Goal: Information Seeking & Learning: Learn about a topic

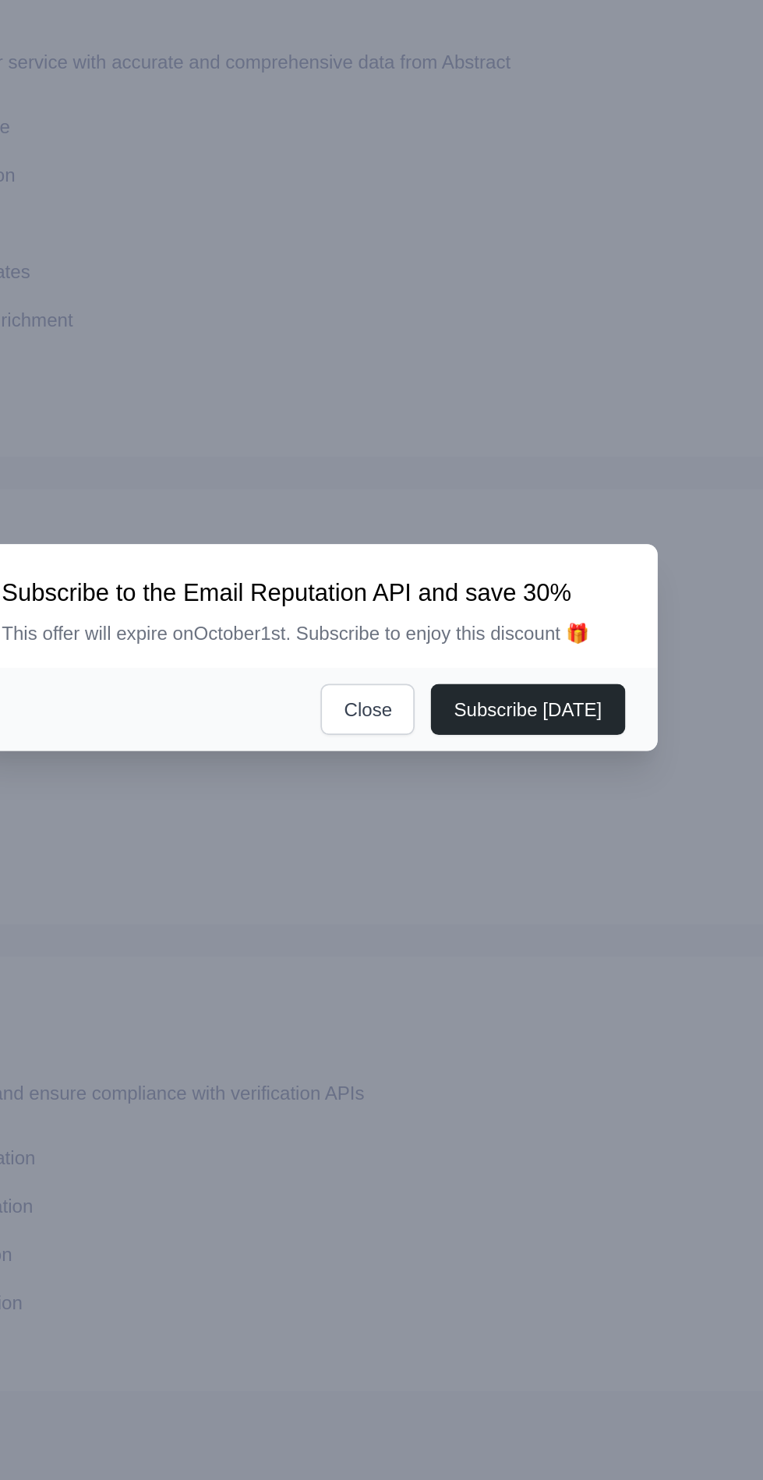
click at [535, 791] on button "Subscribe [DATE]" at bounding box center [506, 777] width 112 height 30
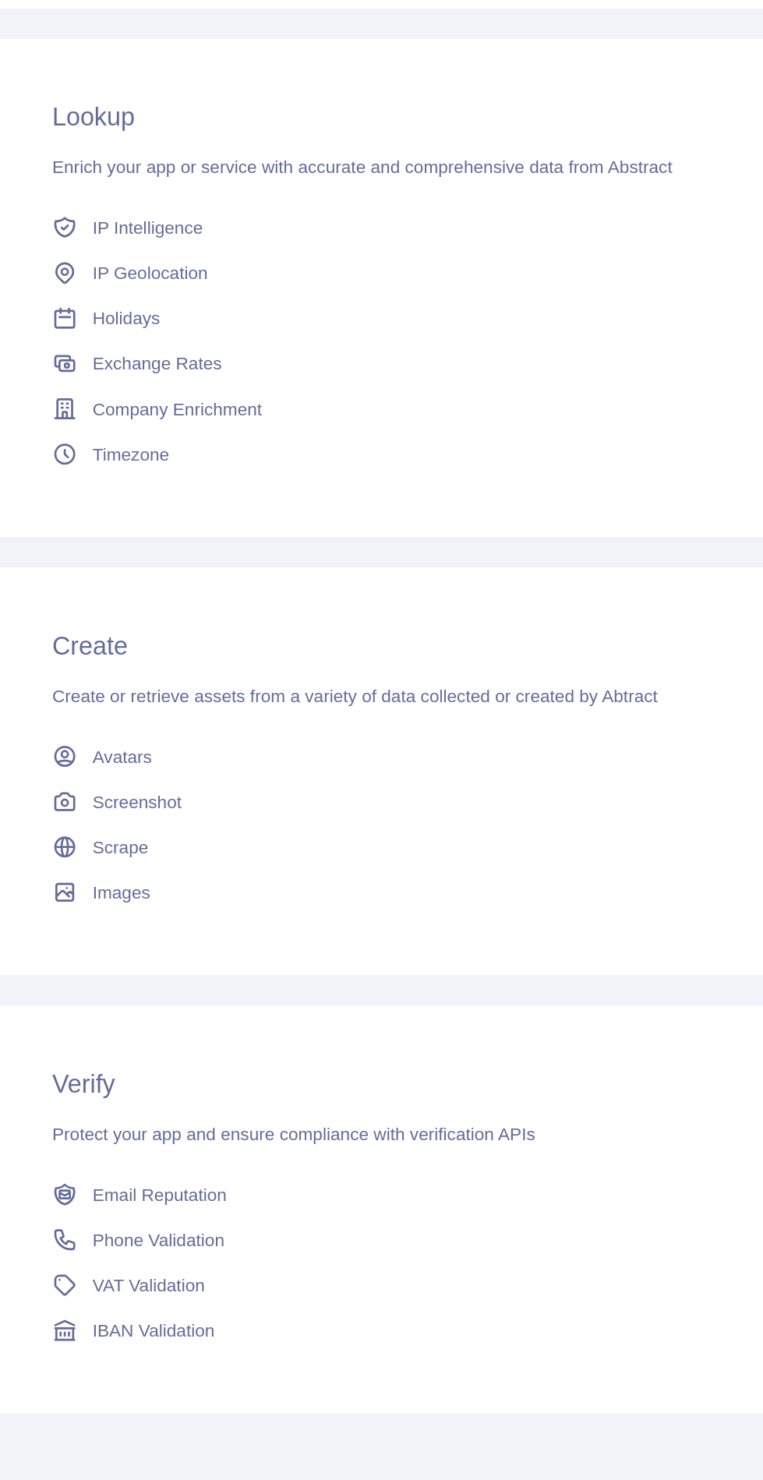
click at [196, 1136] on span "Phone Validation" at bounding box center [178, 1137] width 82 height 16
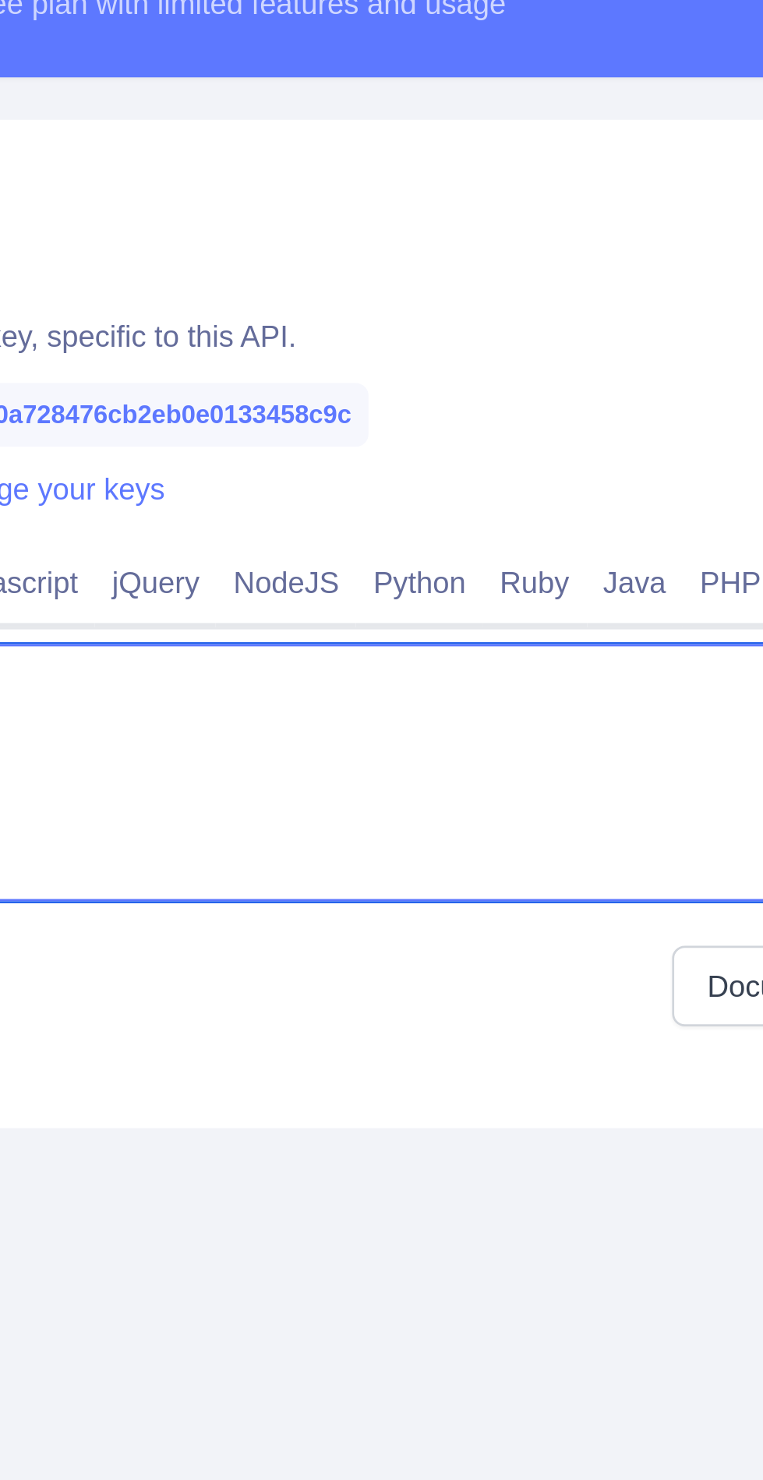
type textarea "**"
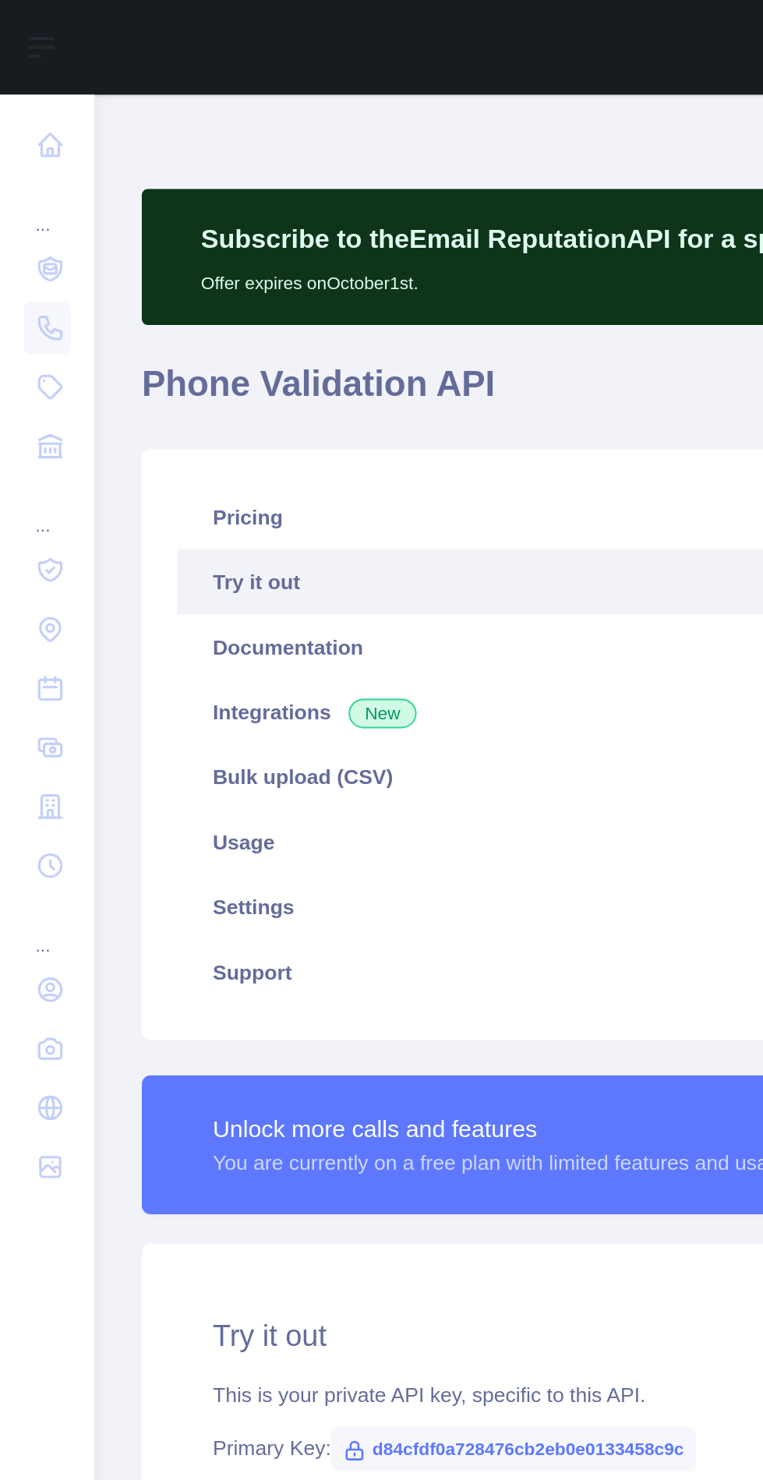
click at [32, 296] on icon at bounding box center [26, 301] width 12 height 12
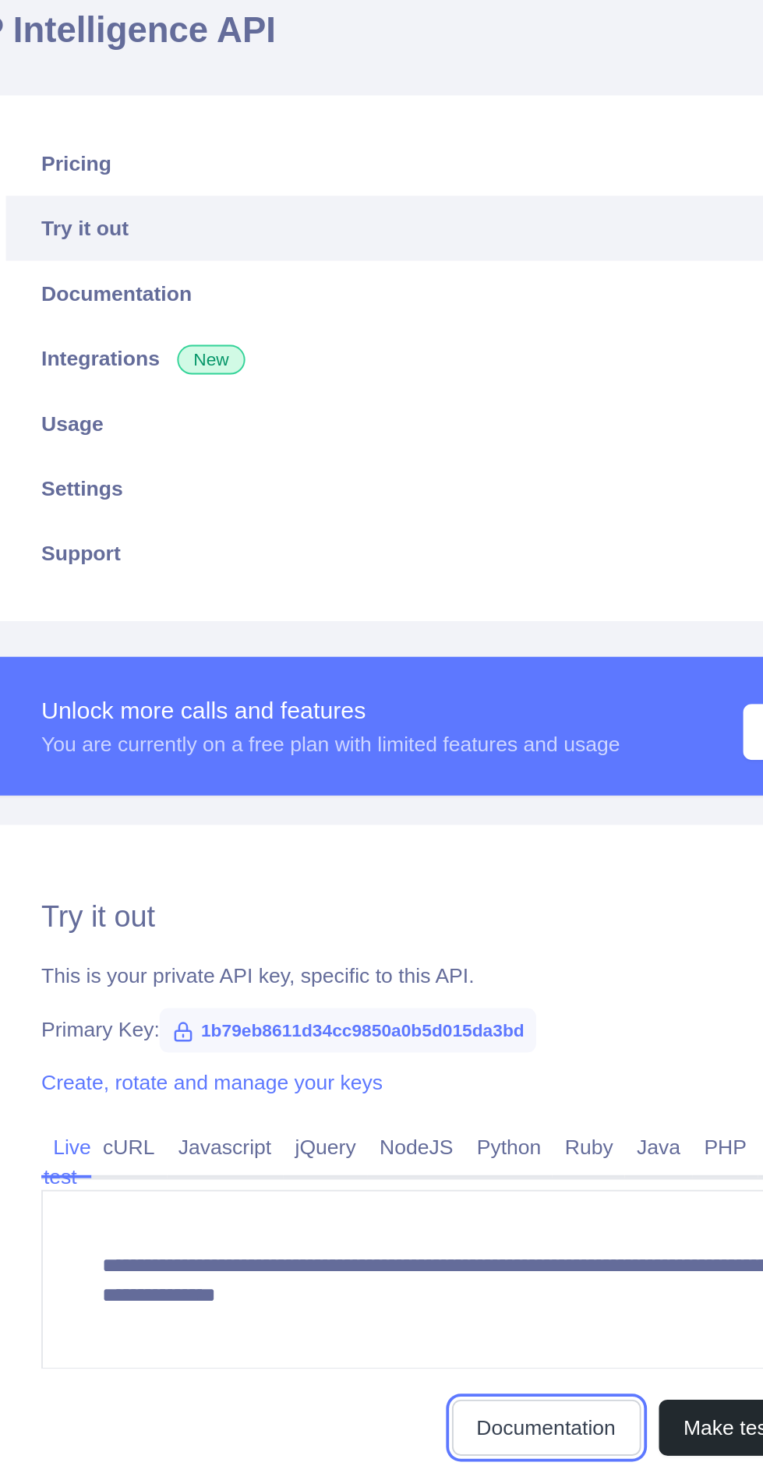
click at [537, 957] on link "Documentation" at bounding box center [529, 962] width 100 height 30
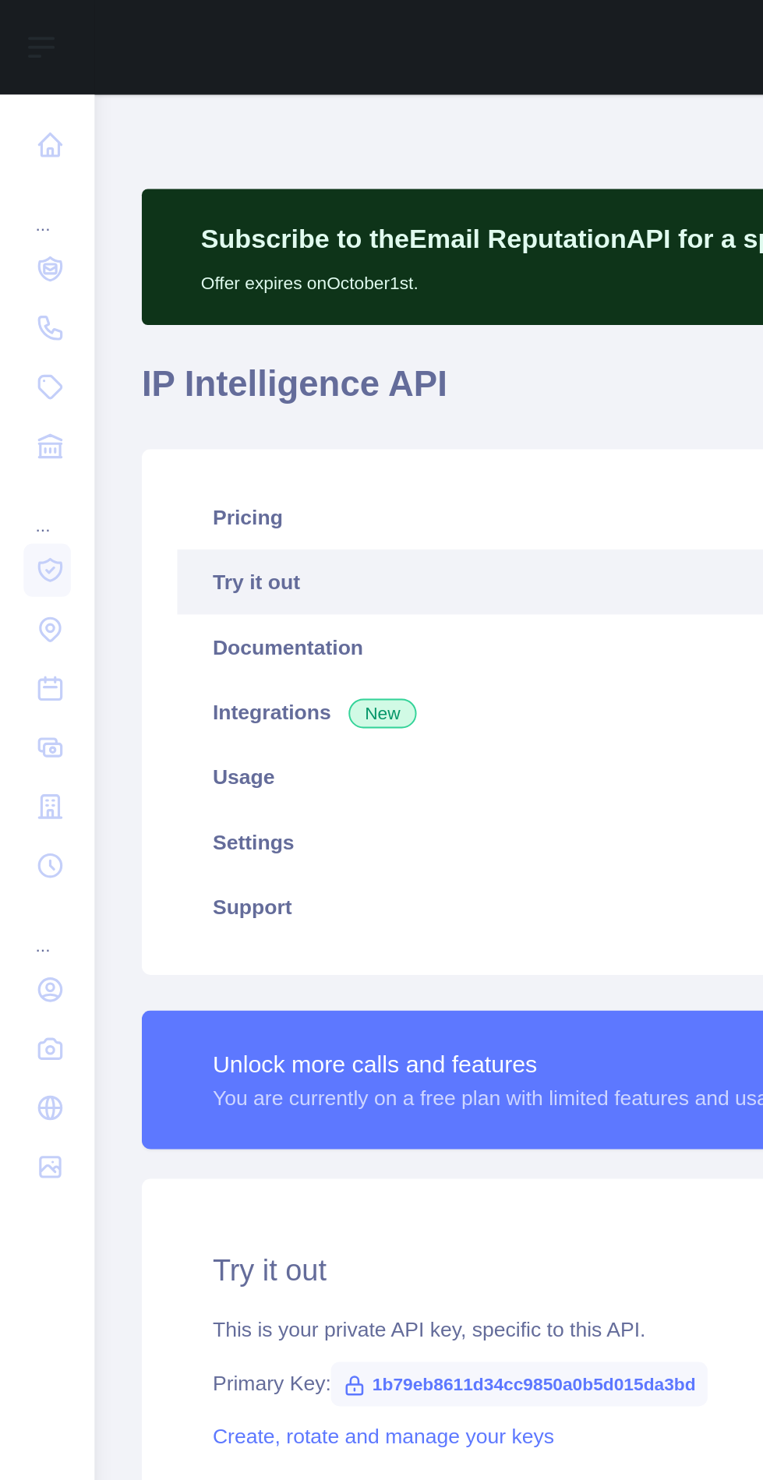
click at [31, 395] on icon at bounding box center [27, 395] width 16 height 16
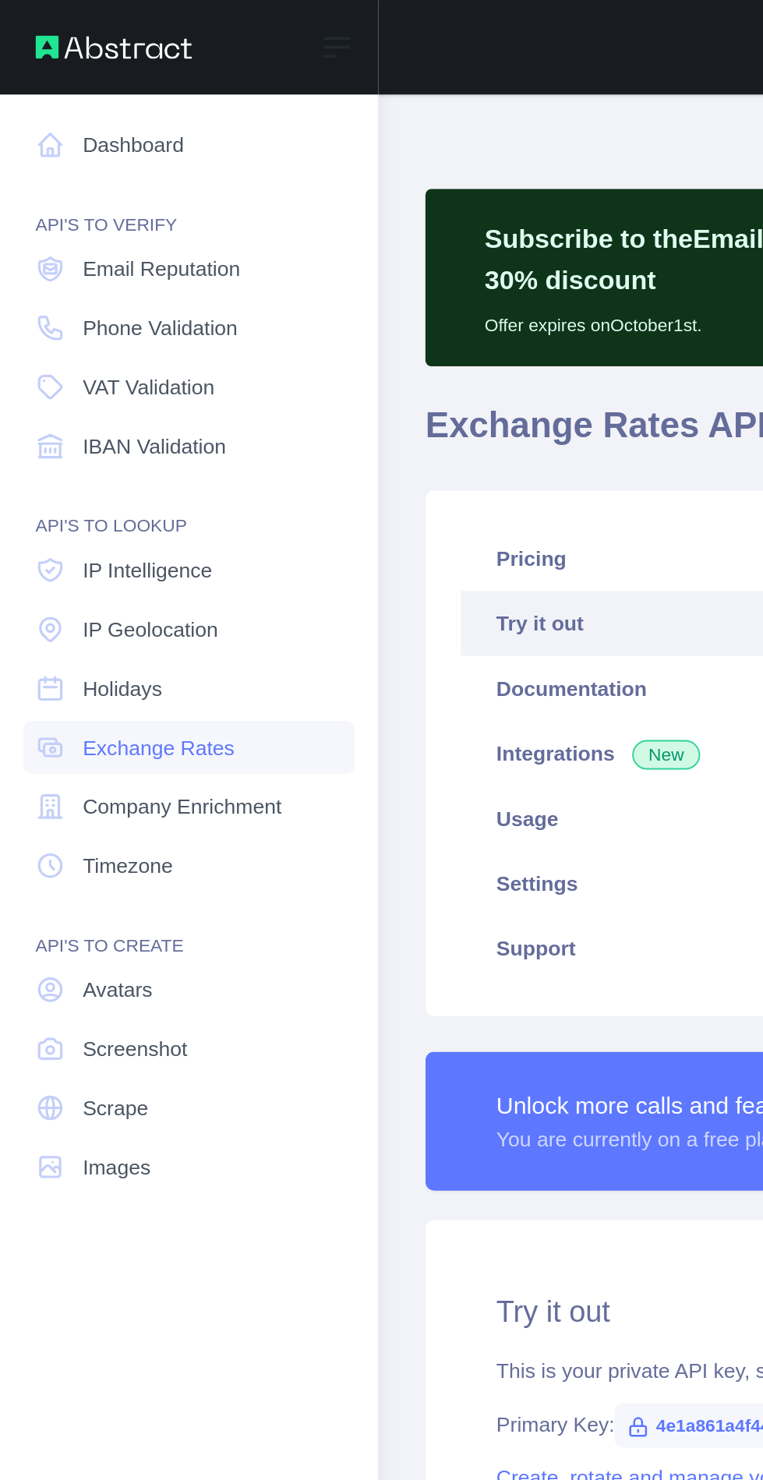
click at [96, 553] on span "Screenshot" at bounding box center [71, 554] width 55 height 16
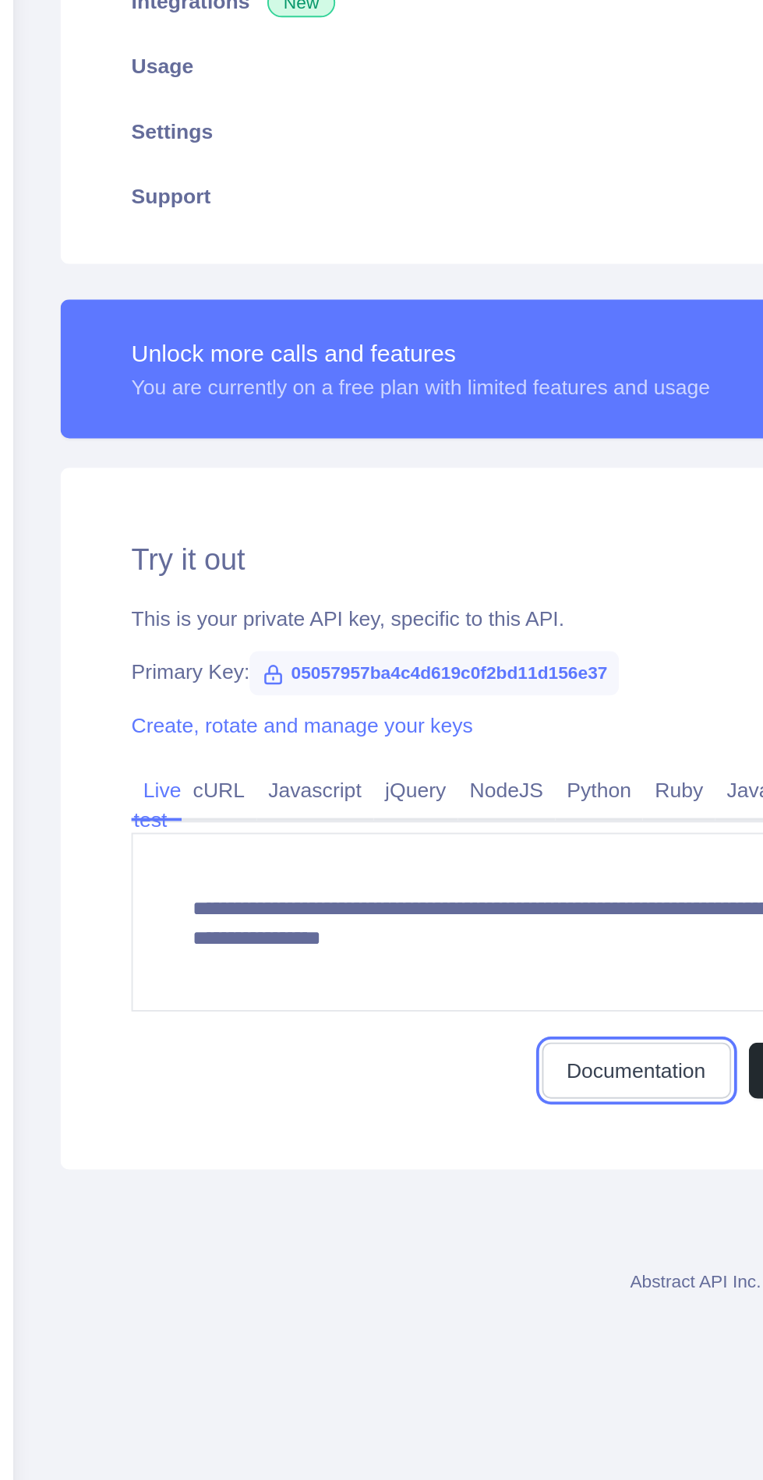
click at [514, 962] on link "Documentation" at bounding box center [529, 962] width 100 height 30
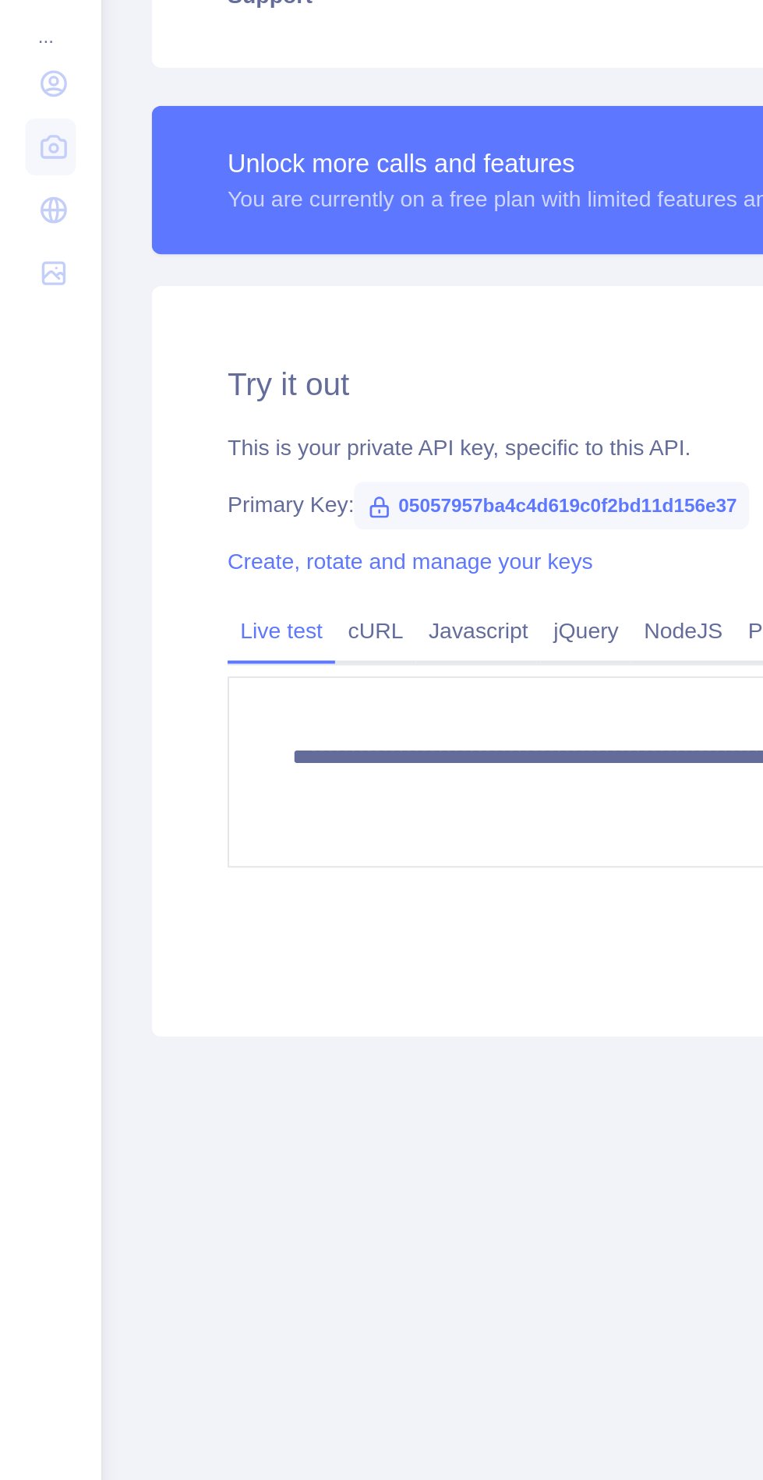
click at [24, 614] on icon at bounding box center [26, 615] width 10 height 10
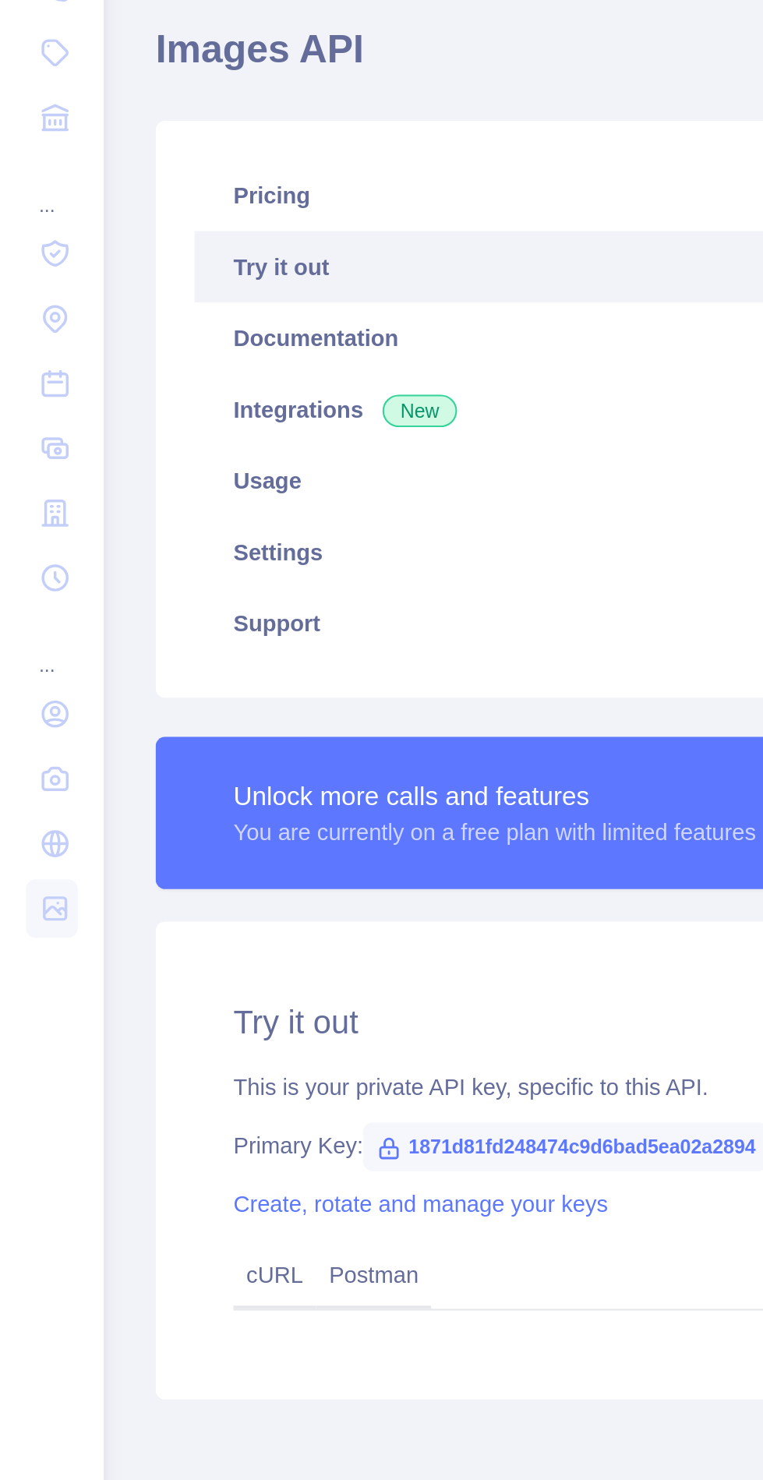
click at [34, 525] on icon at bounding box center [27, 523] width 16 height 16
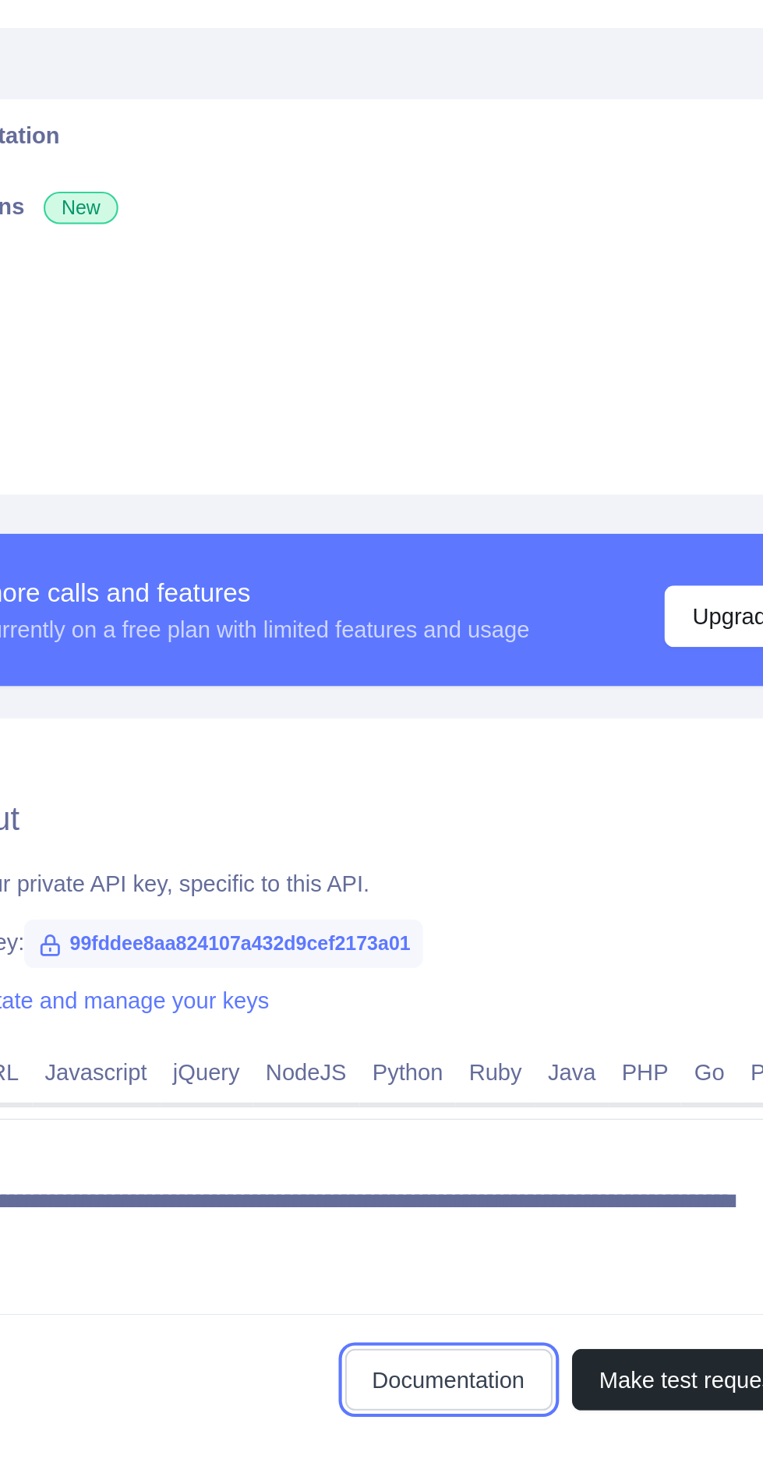
click at [539, 972] on link "Documentation" at bounding box center [529, 962] width 100 height 30
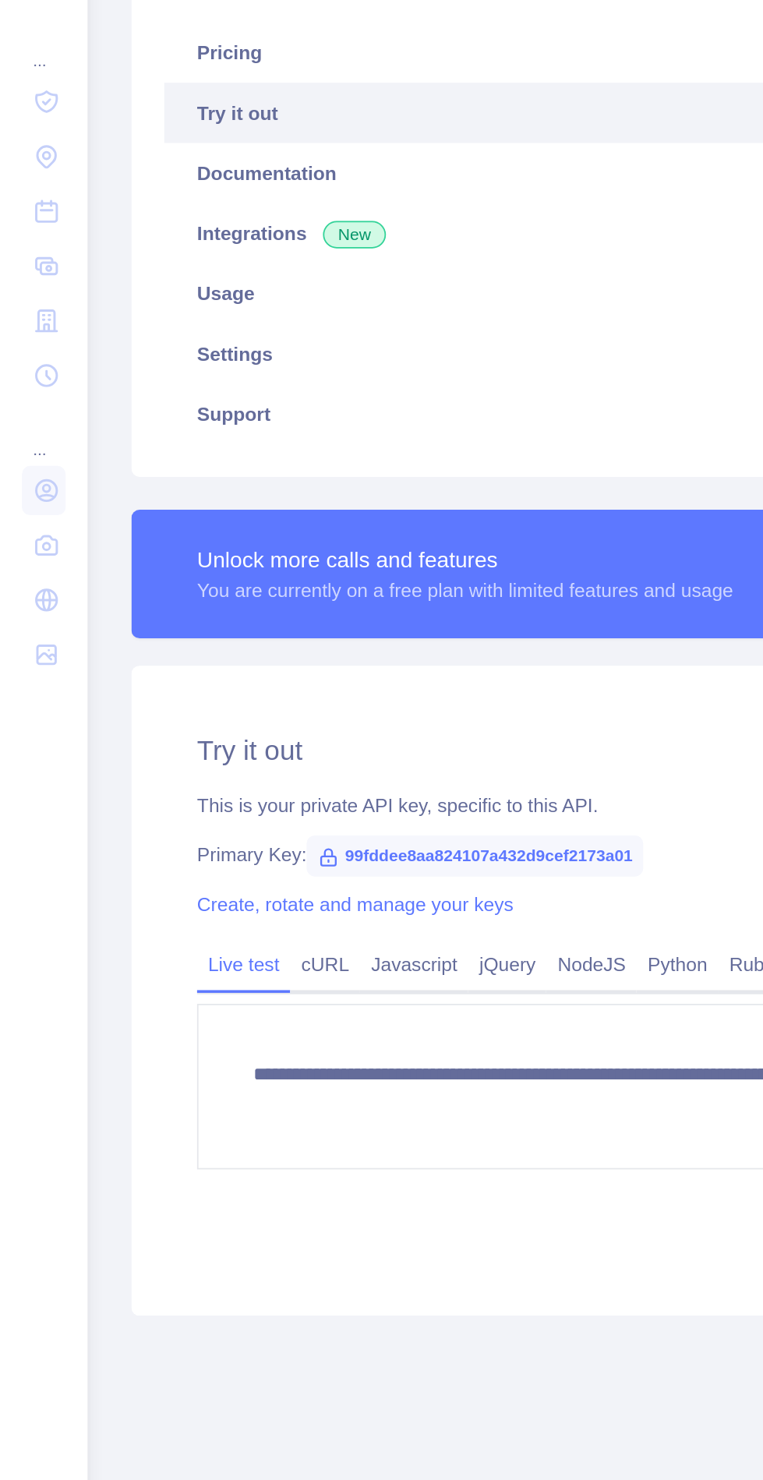
click at [33, 426] on icon at bounding box center [27, 426] width 16 height 16
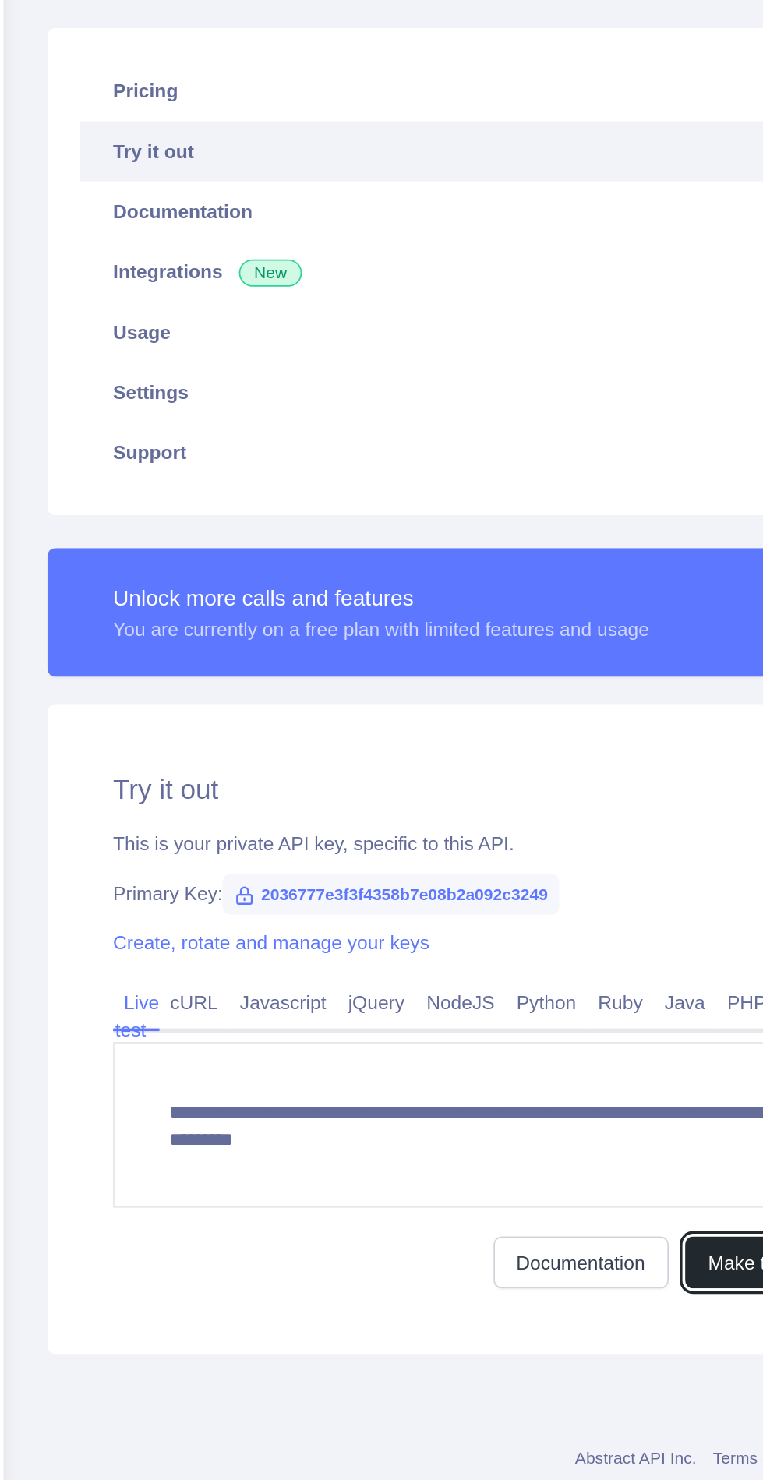
click at [610, 974] on button "Make test request" at bounding box center [644, 962] width 113 height 30
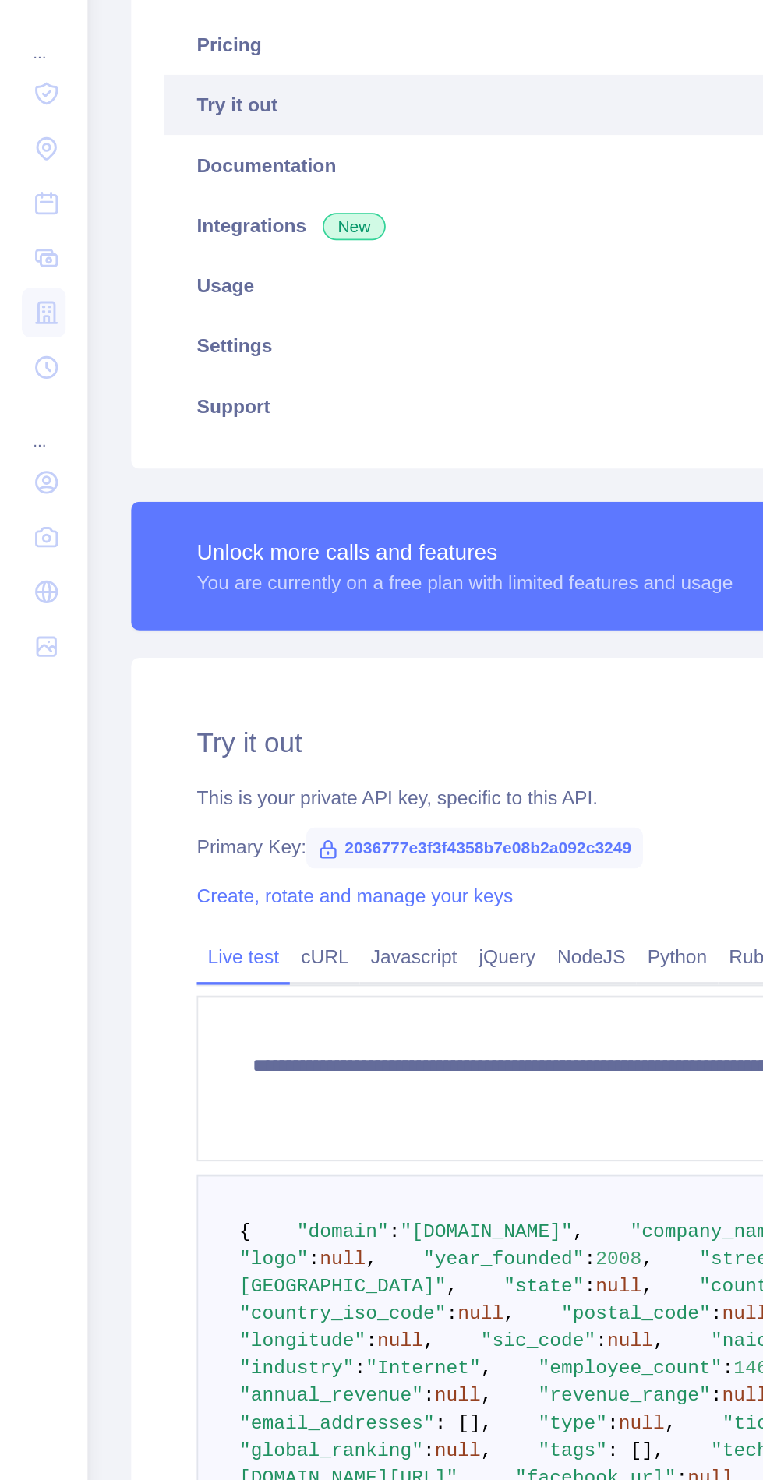
click at [30, 456] on icon at bounding box center [27, 457] width 16 height 16
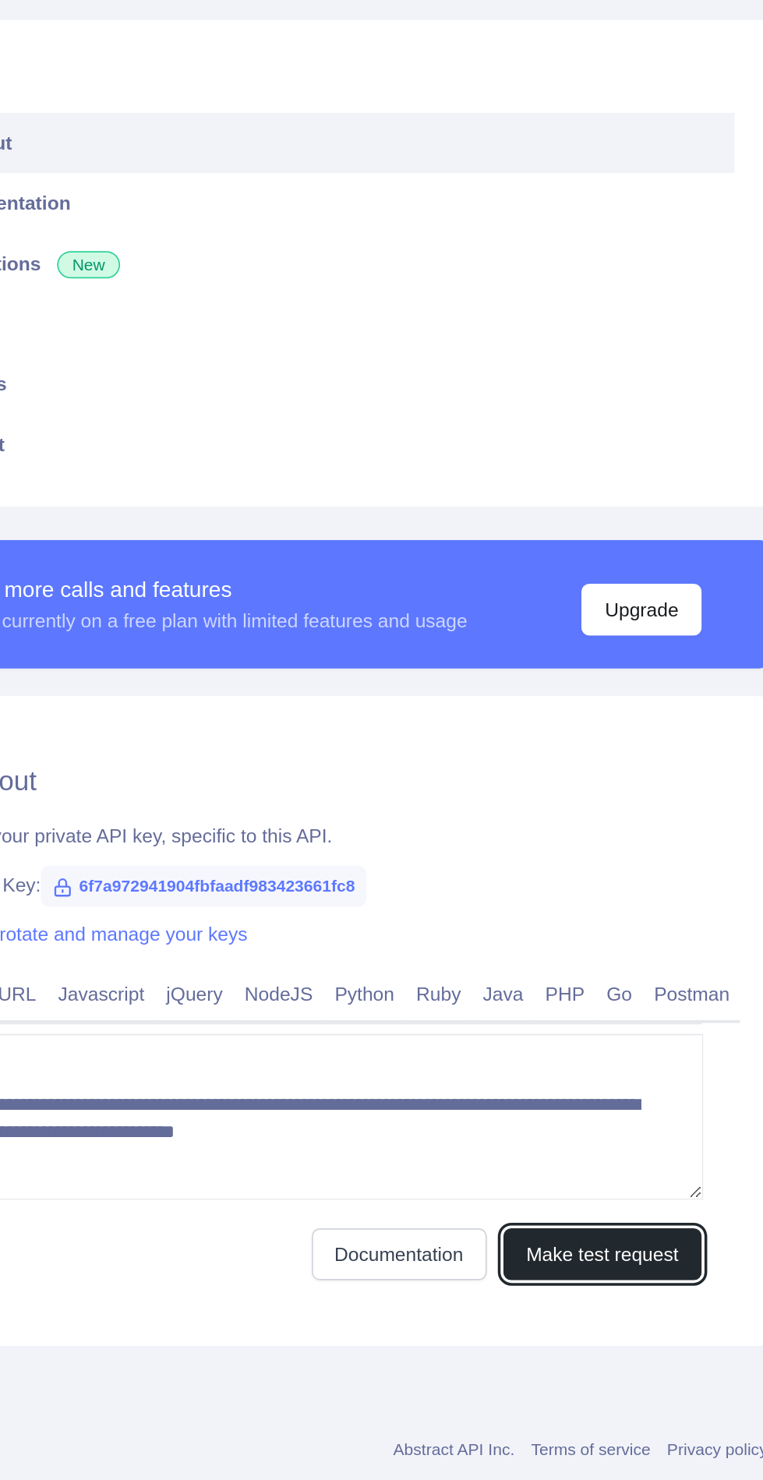
click at [649, 964] on button "Make test request" at bounding box center [644, 962] width 113 height 30
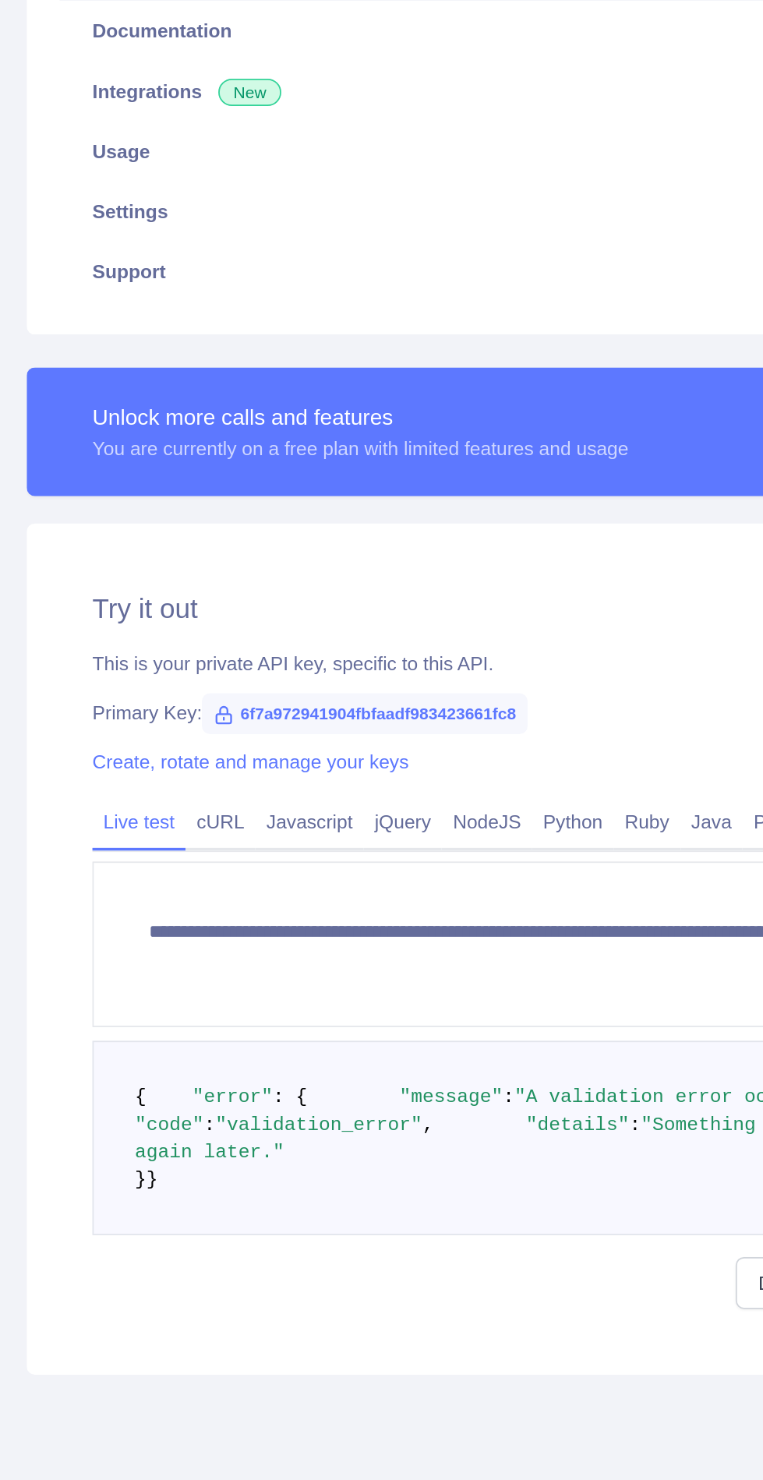
click at [390, 790] on link "Python" at bounding box center [386, 792] width 47 height 25
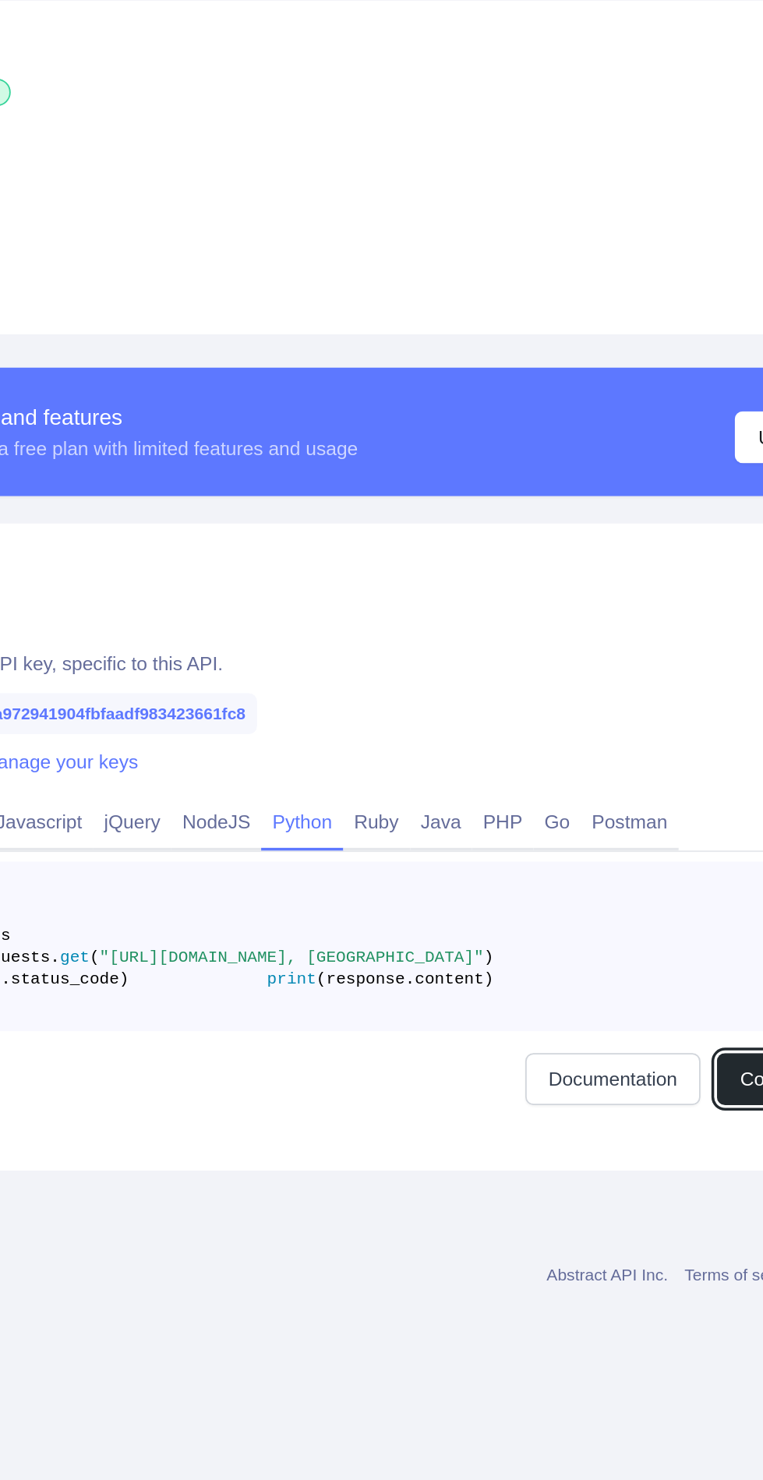
click at [624, 953] on button "Copy code" at bounding box center [661, 939] width 79 height 30
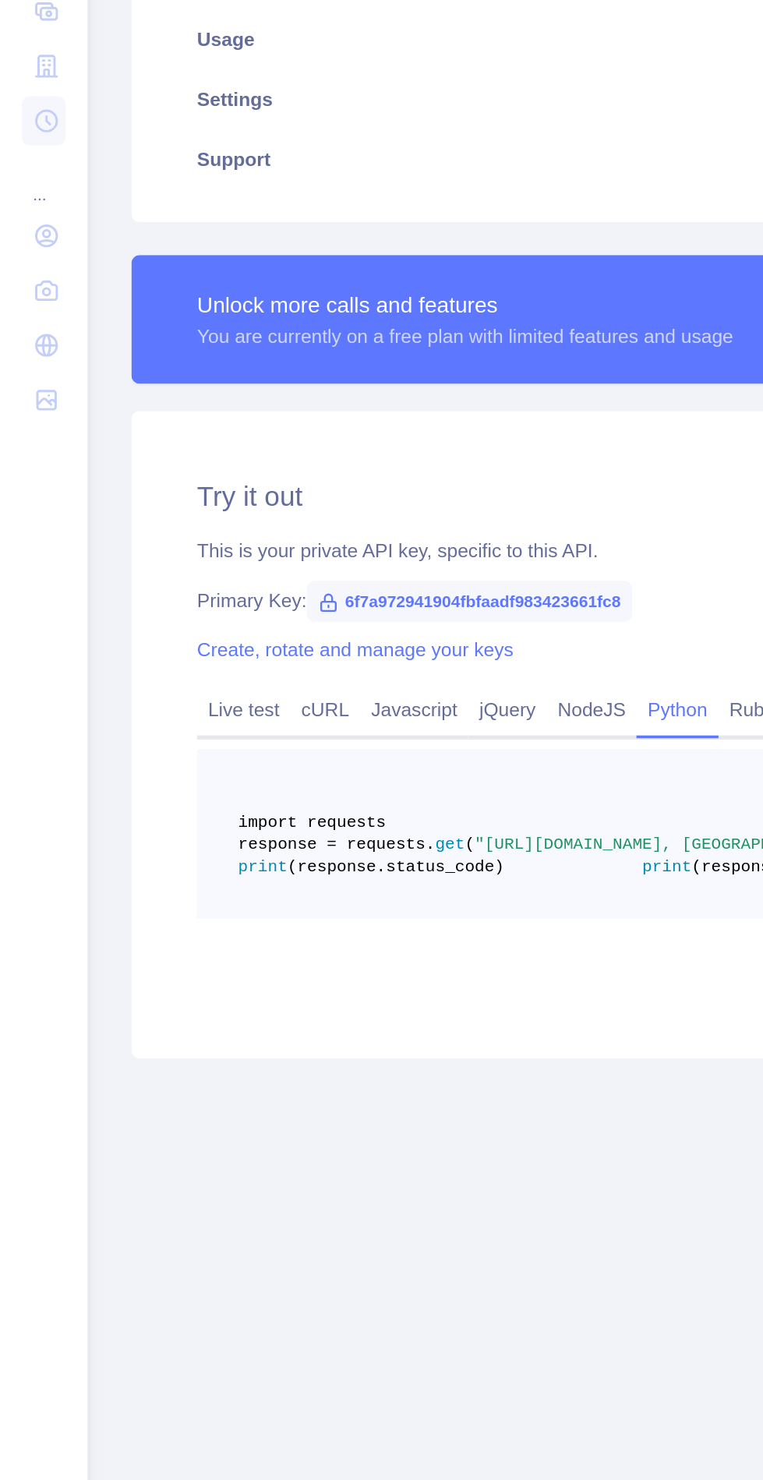
click at [136, 801] on link "Live test" at bounding box center [138, 792] width 53 height 25
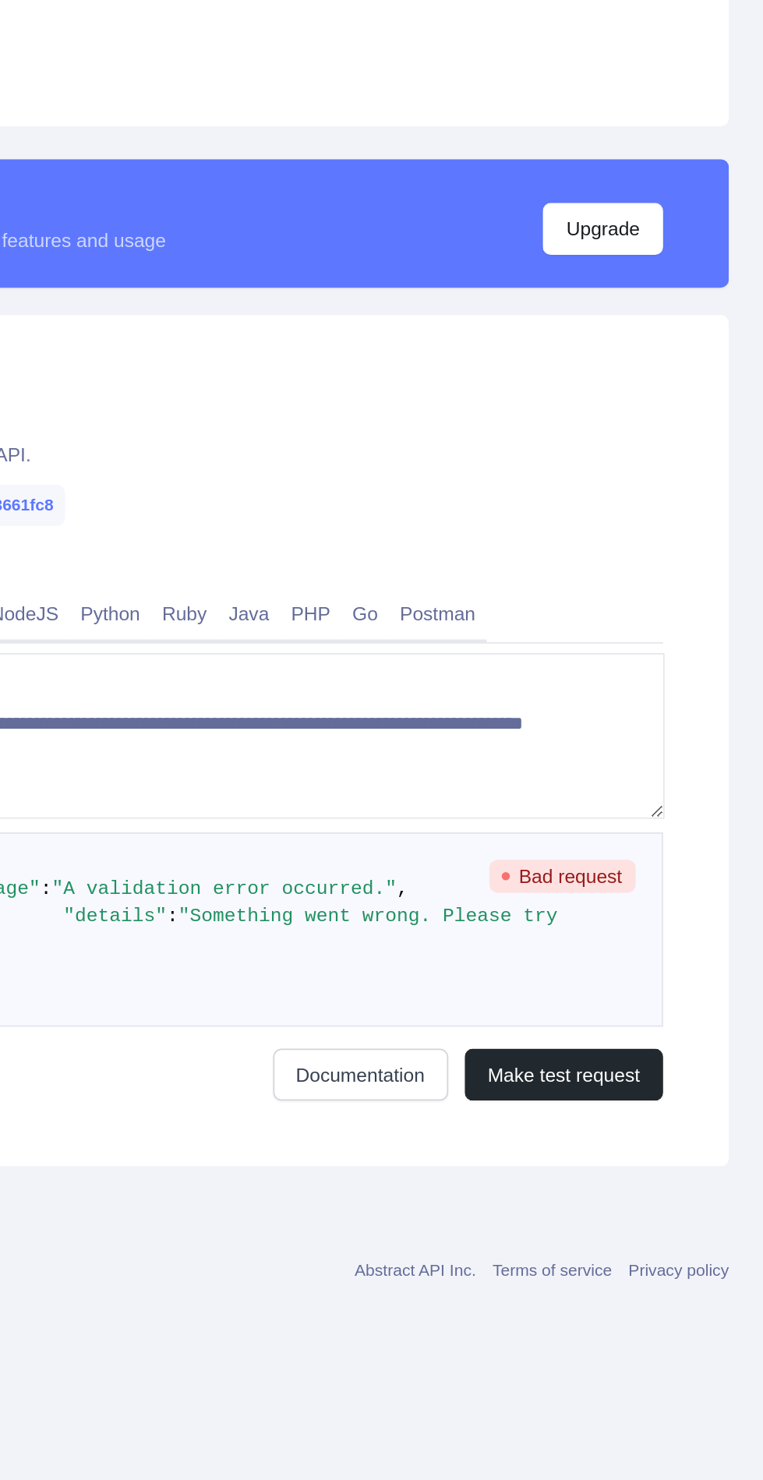
click at [666, 950] on span "Bad request" at bounding box center [644, 941] width 84 height 19
click at [642, 1070] on button "Make test request" at bounding box center [644, 1055] width 113 height 30
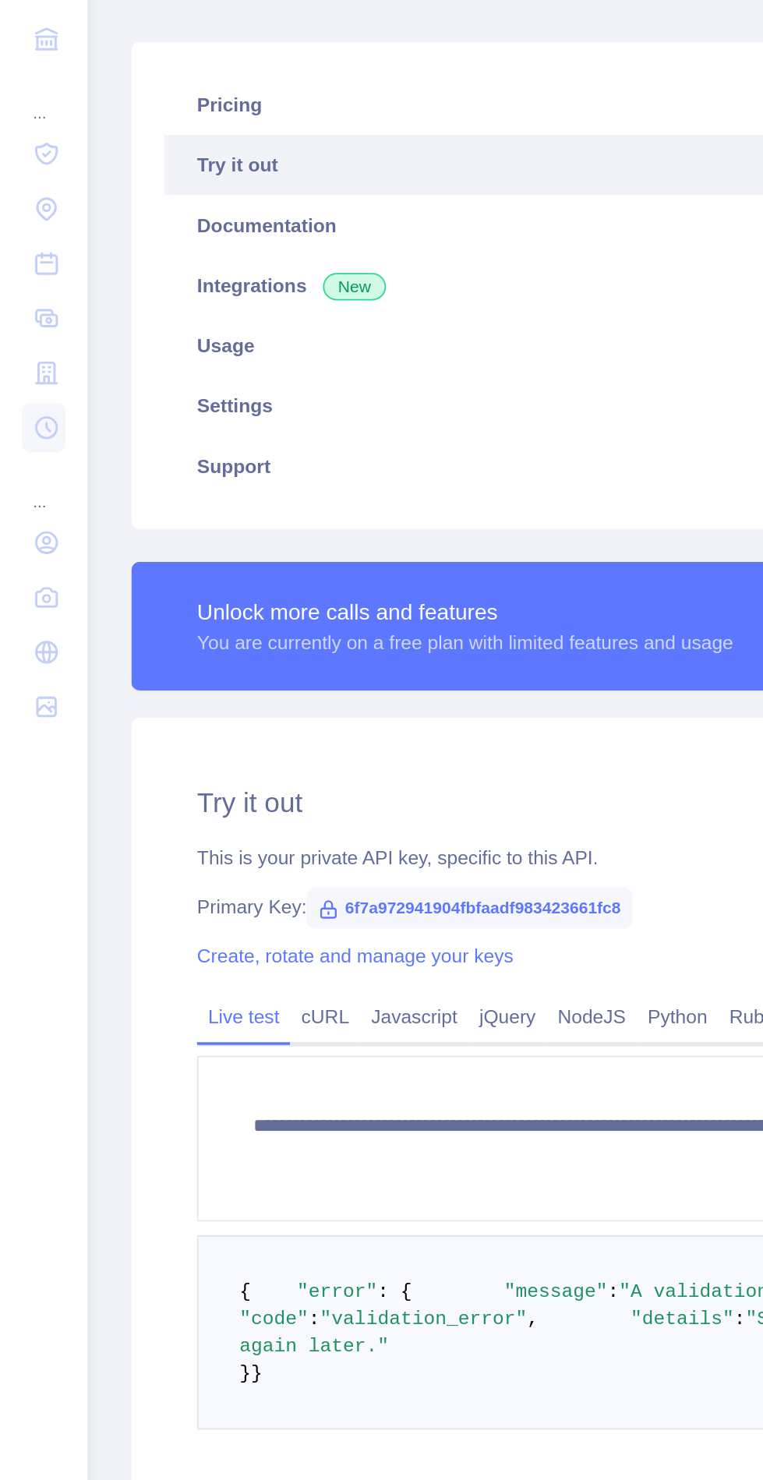
click at [50, 394] on div "**********" at bounding box center [406, 636] width 713 height 1172
click at [28, 394] on icon at bounding box center [27, 394] width 12 height 9
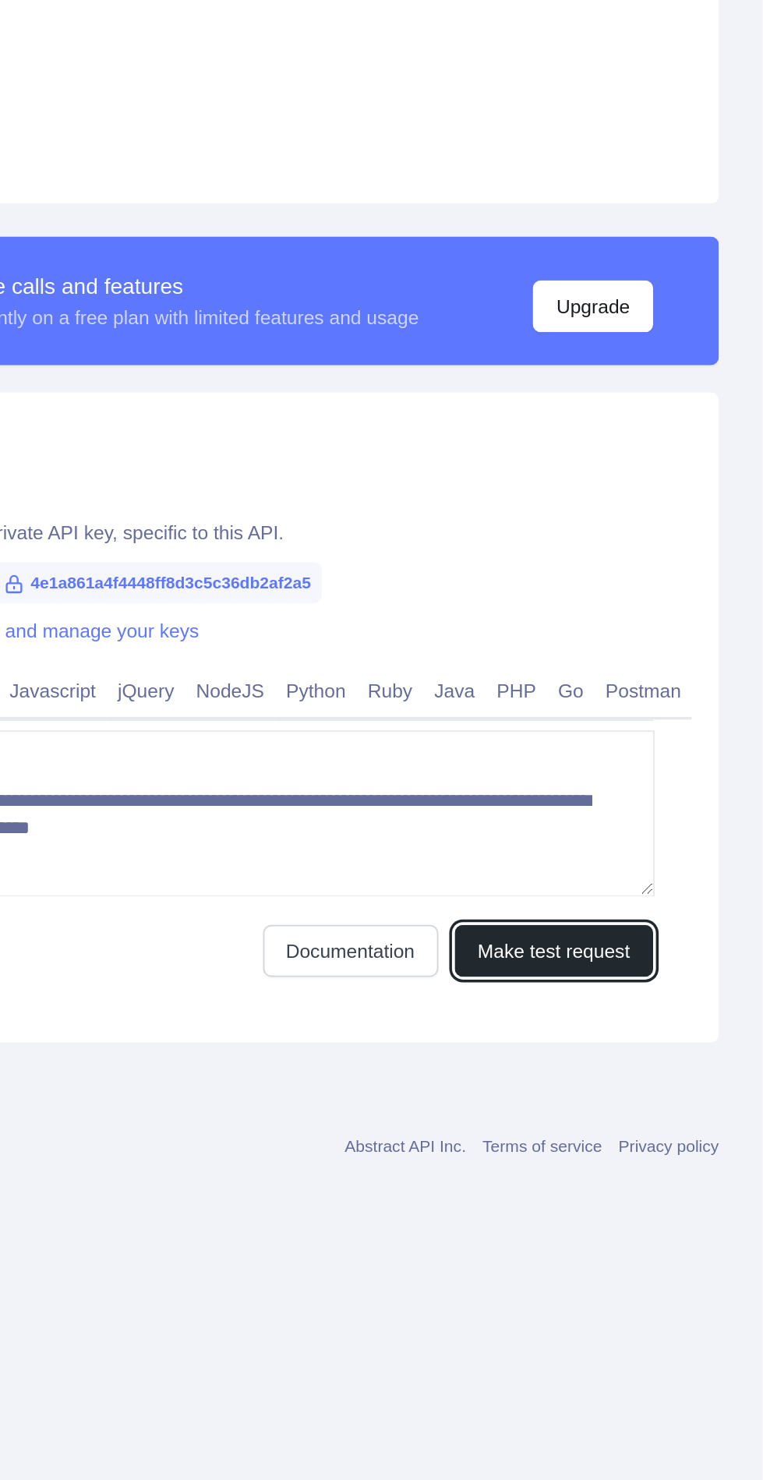
click at [666, 962] on button "Make test request" at bounding box center [644, 962] width 113 height 30
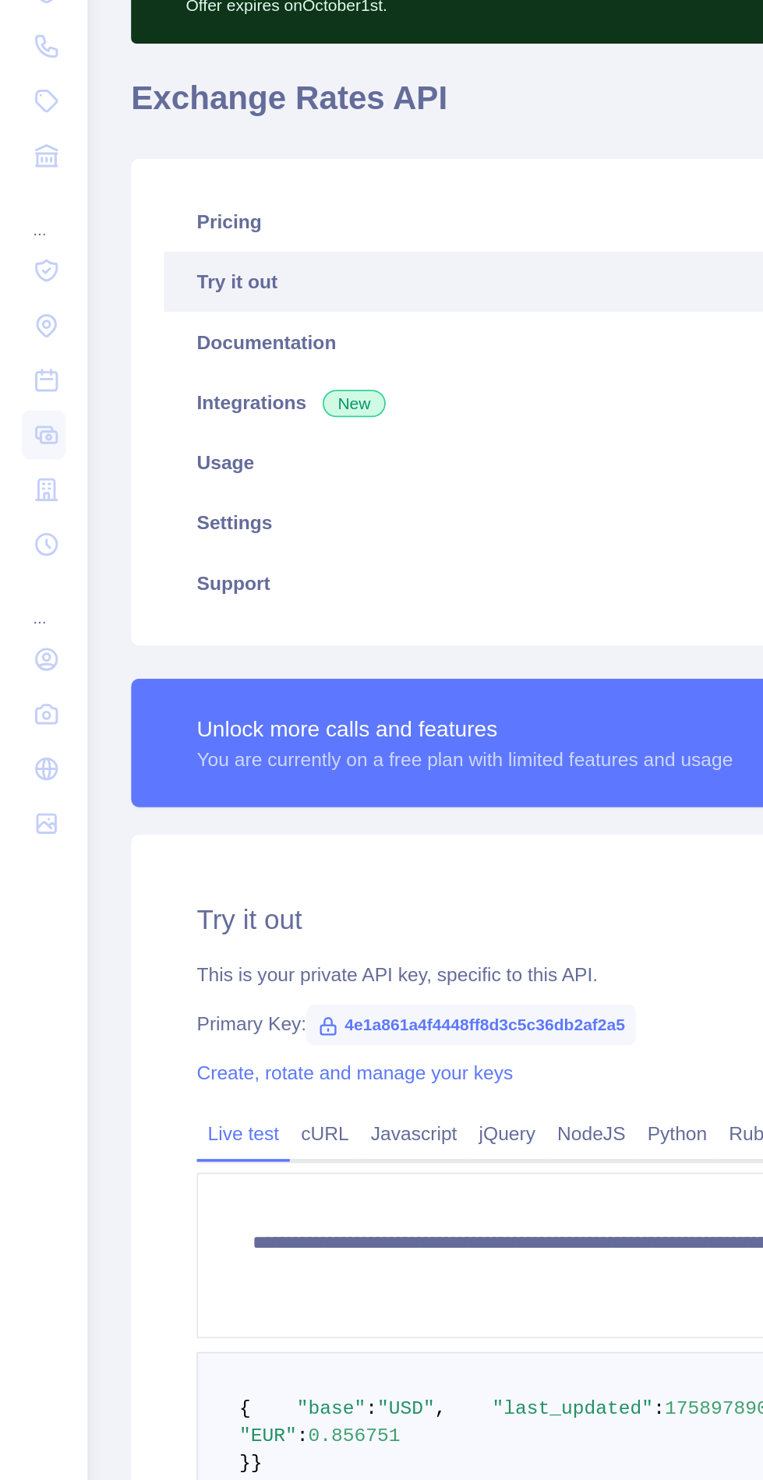
click at [31, 303] on icon at bounding box center [26, 301] width 12 height 12
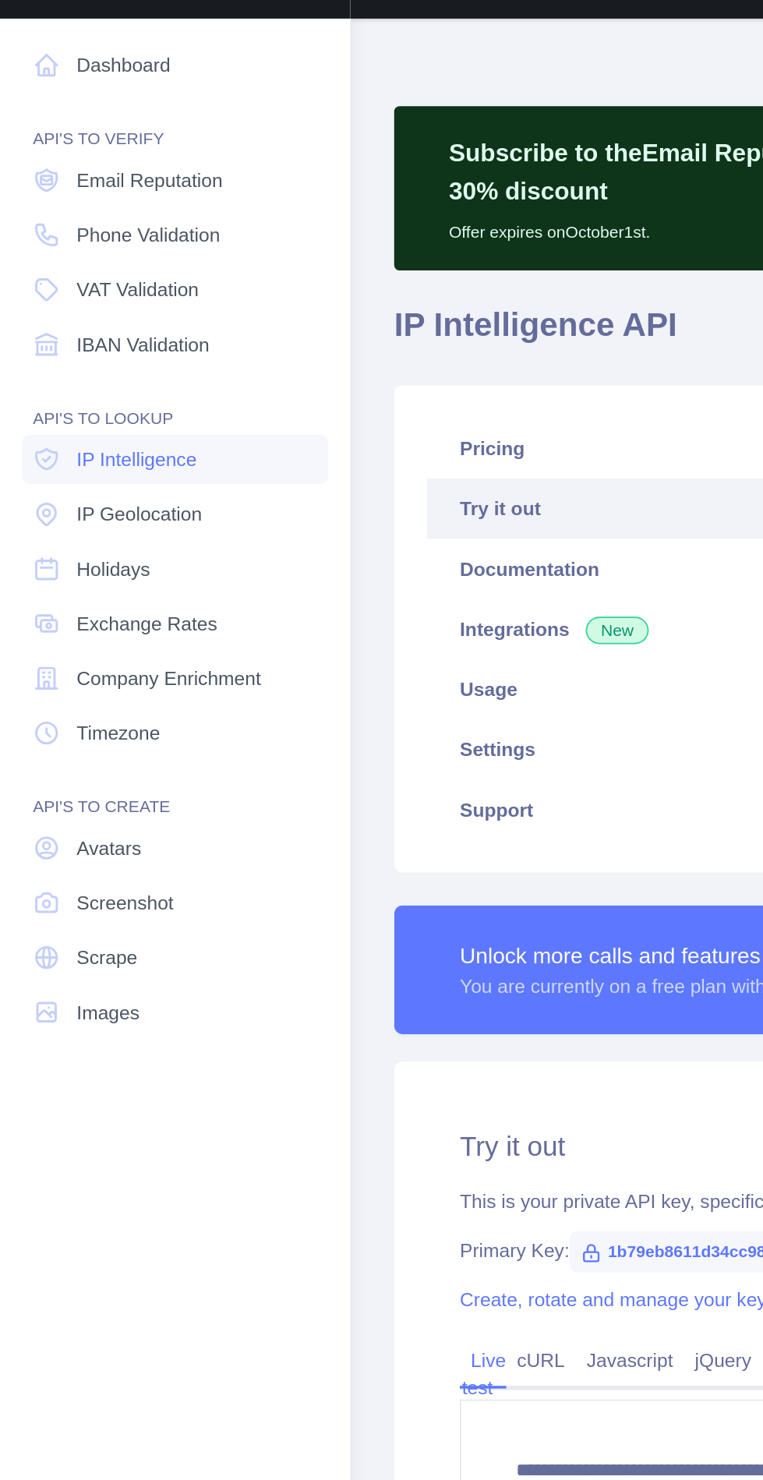
click at [83, 239] on span "IBAN Validation" at bounding box center [82, 236] width 76 height 16
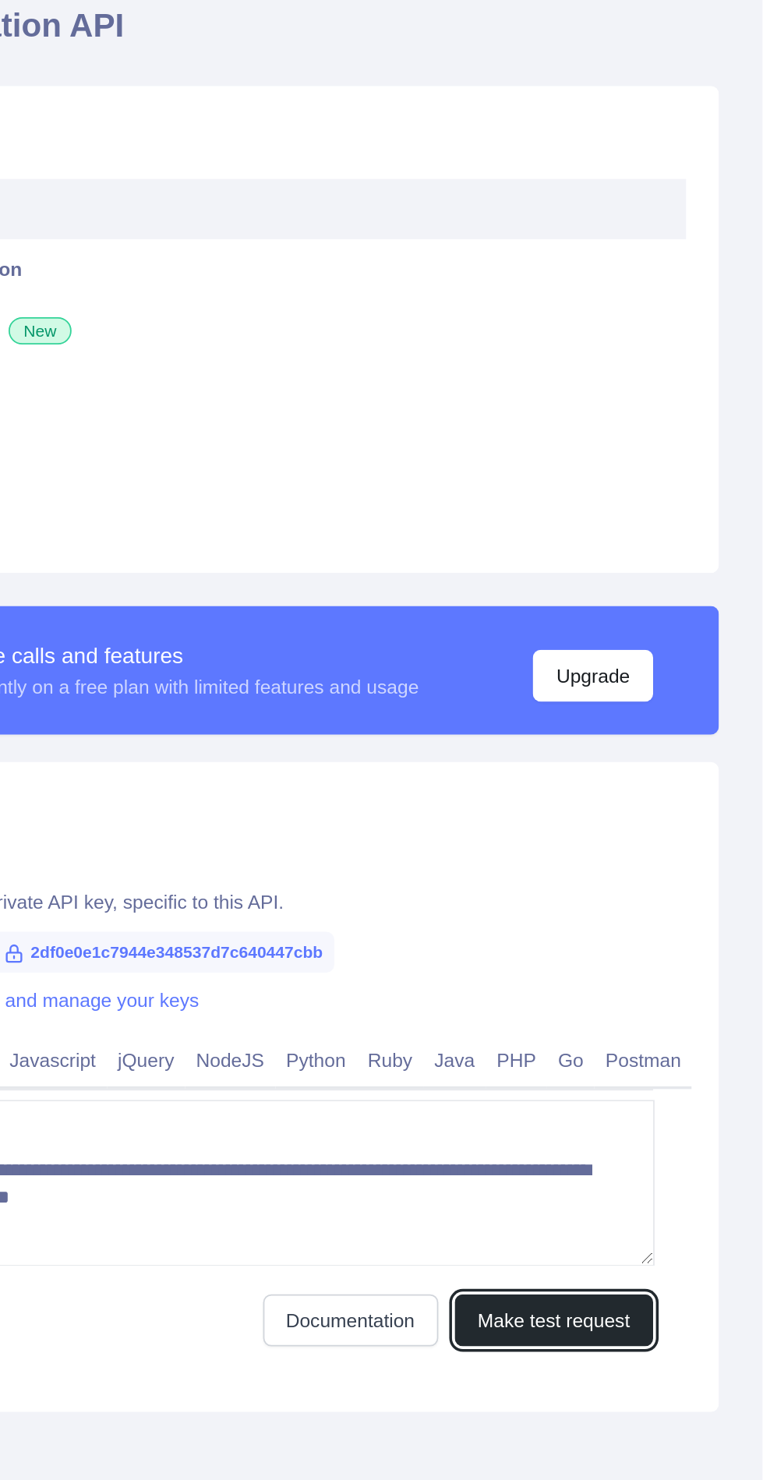
click at [653, 963] on button "Make test request" at bounding box center [644, 962] width 113 height 30
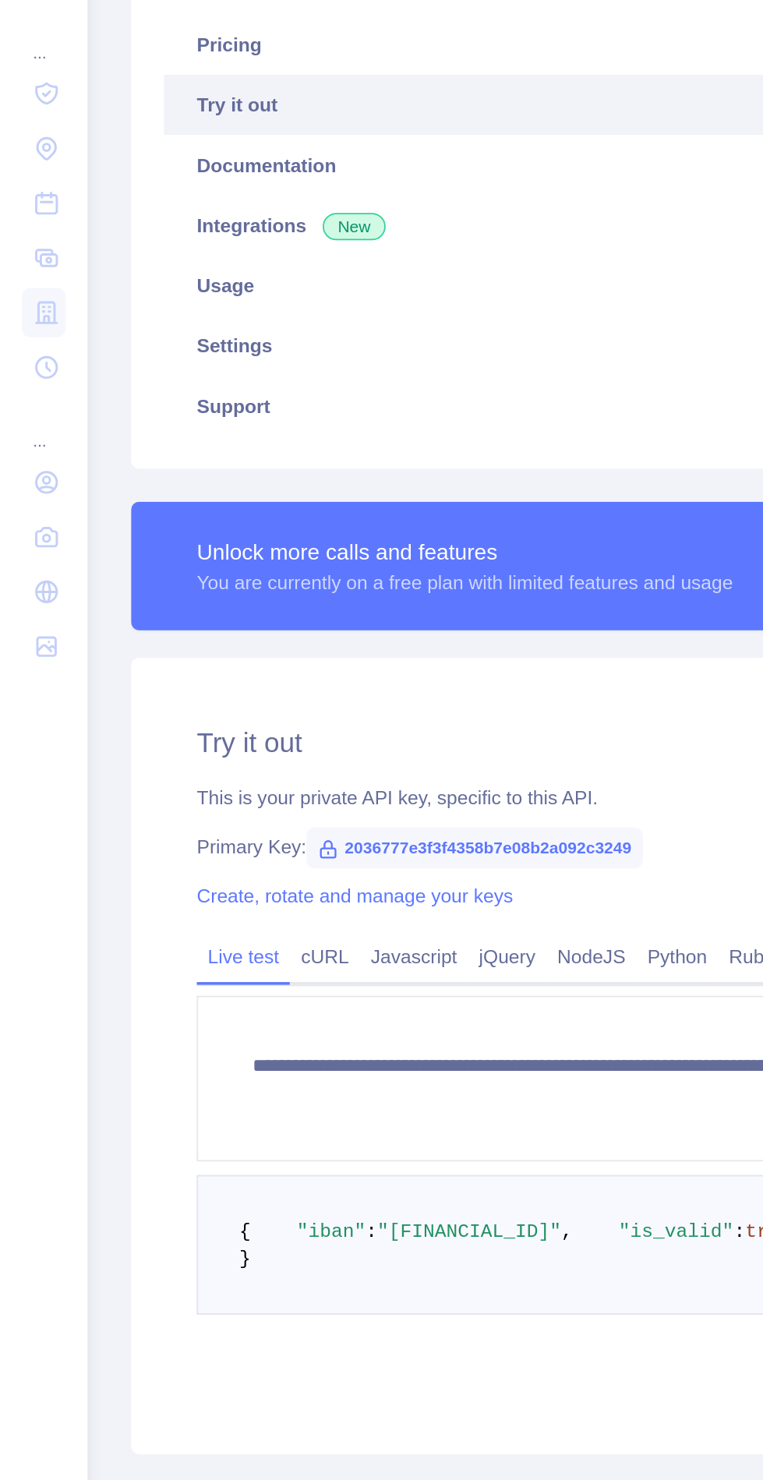
type textarea "**********"
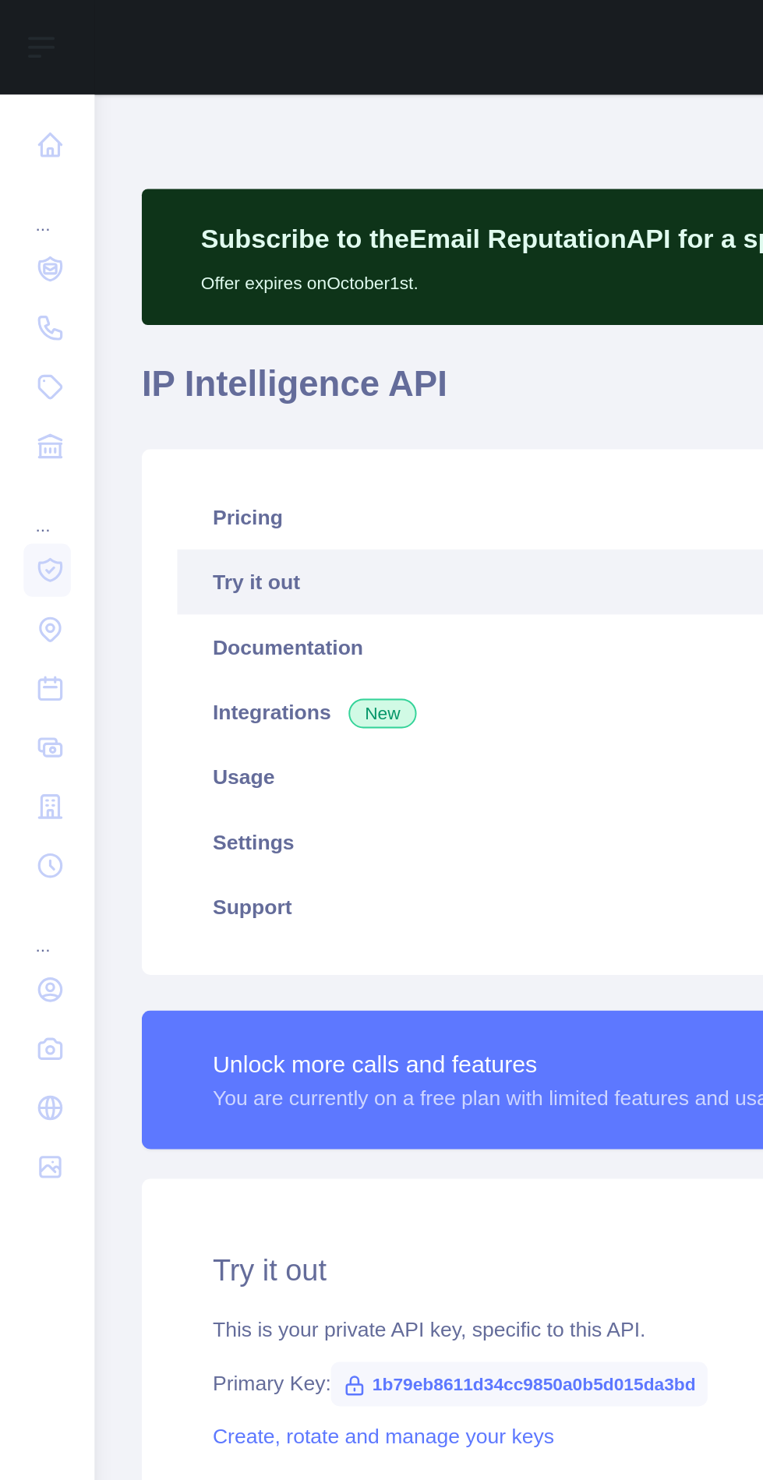
type textarea "**********"
